Goal: Entertainment & Leisure: Consume media (video, audio)

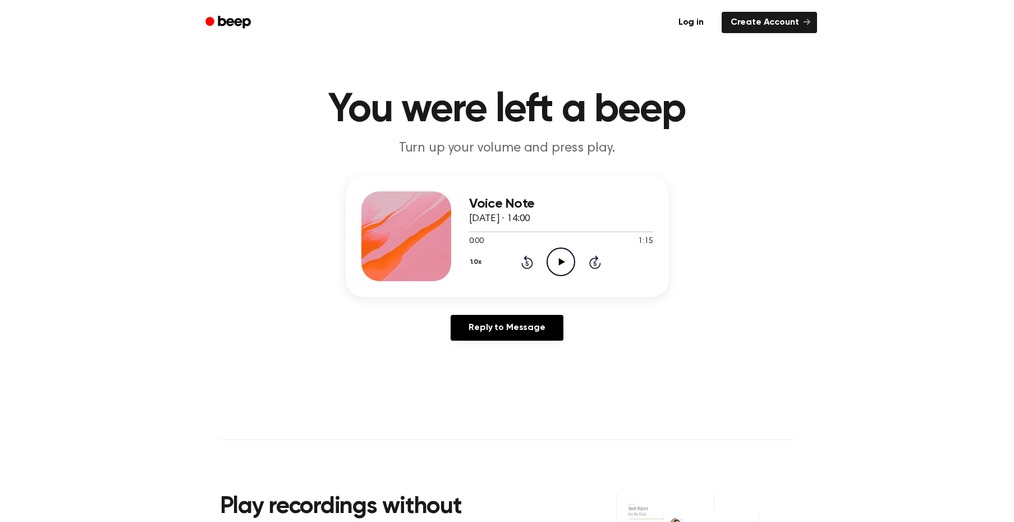
click at [569, 262] on icon "Play Audio" at bounding box center [560, 261] width 29 height 29
click at [558, 266] on icon "Pause Audio" at bounding box center [560, 261] width 29 height 29
click at [565, 260] on icon "Play Audio" at bounding box center [560, 261] width 29 height 29
click at [526, 263] on icon at bounding box center [527, 263] width 3 height 4
click at [527, 263] on icon at bounding box center [527, 263] width 3 height 4
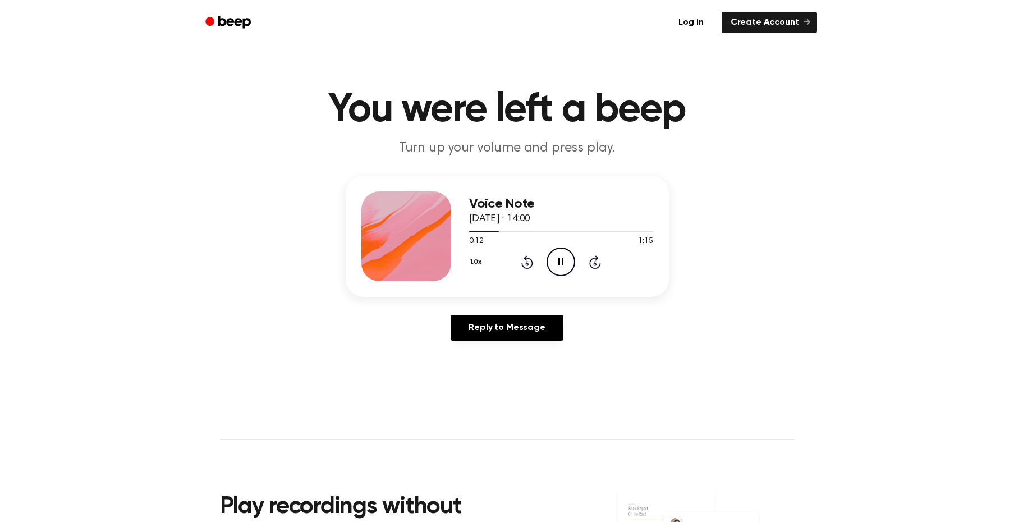
click at [522, 266] on icon at bounding box center [527, 261] width 12 height 13
click at [524, 268] on icon at bounding box center [527, 261] width 12 height 13
click at [527, 263] on icon at bounding box center [527, 263] width 3 height 4
click at [518, 277] on div "Voice Note [DATE] · 14:00 0:02 1:15 Your browser does not support the [object O…" at bounding box center [561, 236] width 184 height 90
click at [527, 263] on icon at bounding box center [527, 263] width 3 height 4
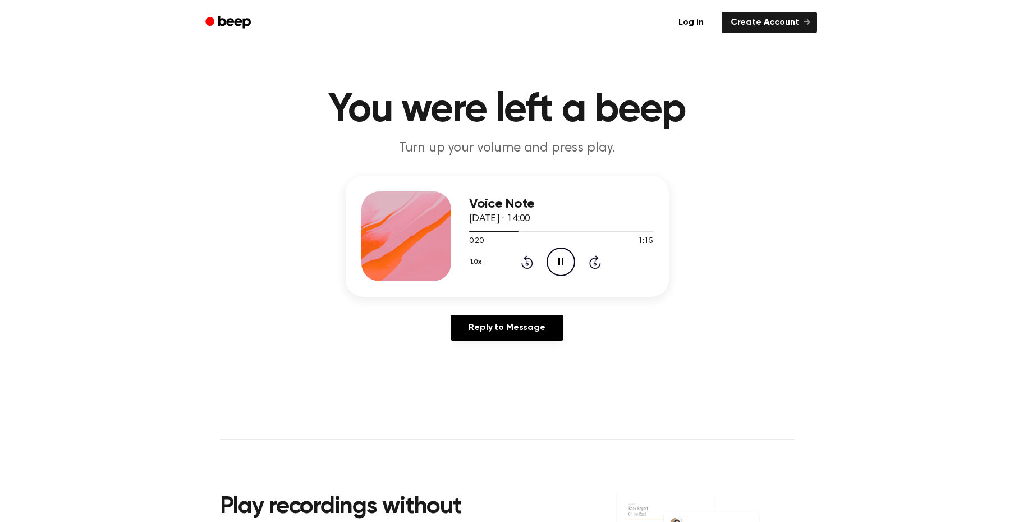
click at [527, 263] on icon at bounding box center [527, 263] width 3 height 4
click at [521, 264] on icon "Rewind 5 seconds" at bounding box center [527, 262] width 12 height 15
click at [520, 264] on div "1.0x Rewind 5 seconds Pause Audio Skip 5 seconds" at bounding box center [561, 261] width 184 height 29
click at [526, 260] on icon at bounding box center [527, 261] width 12 height 13
click at [520, 261] on div "1.0x Rewind 5 seconds Pause Audio Skip 5 seconds" at bounding box center [561, 261] width 184 height 29
